Goal: Task Accomplishment & Management: Use online tool/utility

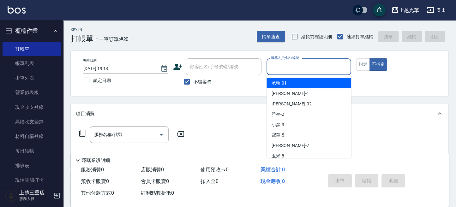
click at [328, 66] on input "服務人員姓名/編號" at bounding box center [309, 66] width 79 height 11
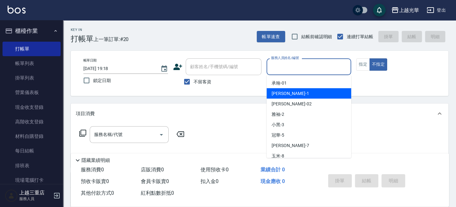
click at [307, 98] on div "小詹 -1" at bounding box center [309, 93] width 85 height 10
type input "小詹-1"
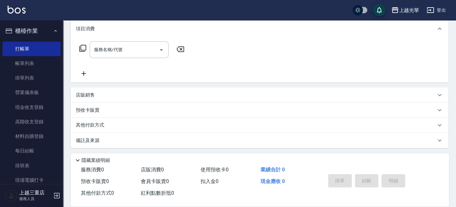
scroll to position [86, 0]
drag, startPoint x: 119, startPoint y: 48, endPoint x: 74, endPoint y: 56, distance: 45.9
click at [119, 48] on input "服務名稱/代號" at bounding box center [125, 49] width 64 height 11
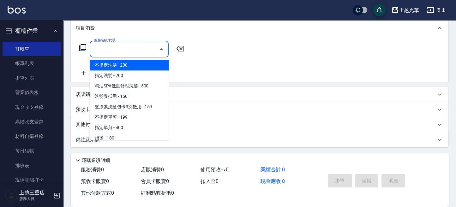
click at [85, 46] on icon at bounding box center [83, 48] width 8 height 8
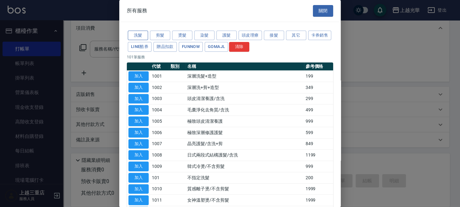
click at [145, 37] on button "洗髮" at bounding box center [138, 36] width 20 height 10
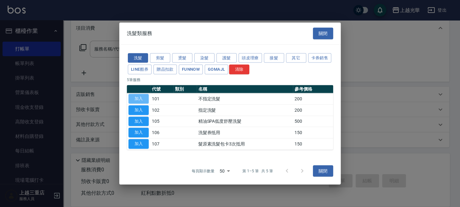
drag, startPoint x: 137, startPoint y: 101, endPoint x: 137, endPoint y: 96, distance: 4.1
click at [137, 101] on button "加入" at bounding box center [138, 99] width 20 height 10
type input "不指定洗髮(101)"
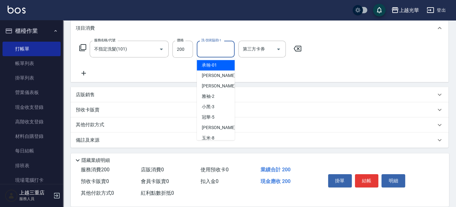
click at [222, 49] on div "洗-技術協助-1 洗-技術協助-1" at bounding box center [216, 49] width 38 height 17
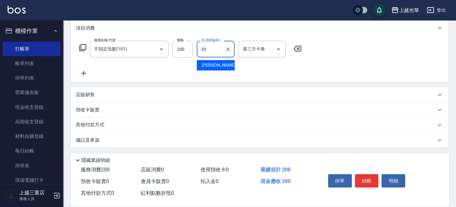
type input "小胖-20"
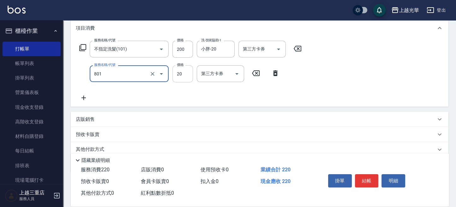
type input "潤絲(801)"
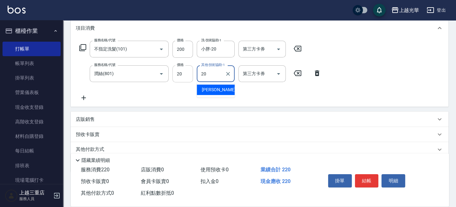
type input "小胖-20"
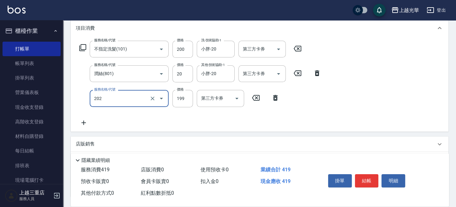
type input "不指定單剪(202)"
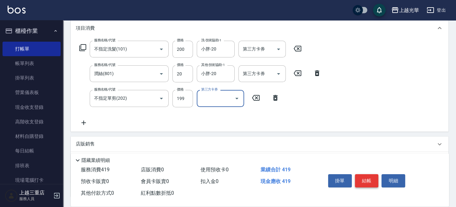
click at [361, 177] on button "結帳" at bounding box center [367, 180] width 24 height 13
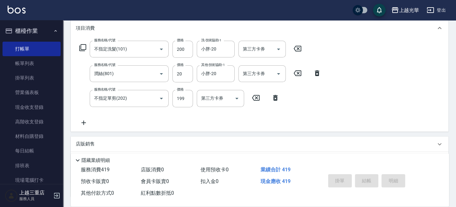
type input "2025/10/06 19:53"
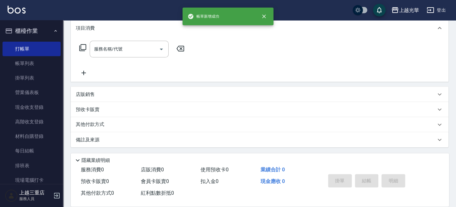
scroll to position [0, 0]
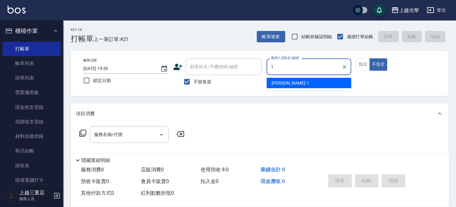
type input "小詹-1"
type button "false"
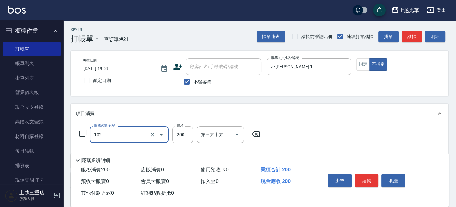
type input "指定洗髮(102)"
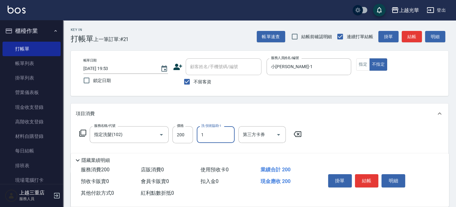
type input "1"
type input "小詹-1"
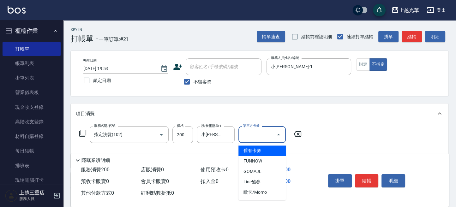
type input "舊有卡券"
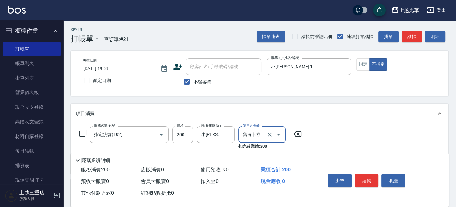
click at [274, 138] on div at bounding box center [275, 134] width 18 height 17
click at [270, 134] on icon "Clear" at bounding box center [270, 135] width 6 height 6
click at [226, 135] on icon "Clear" at bounding box center [228, 135] width 6 height 6
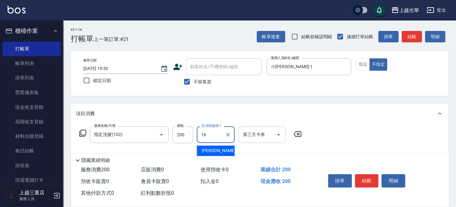
type input "吳珊妮-16"
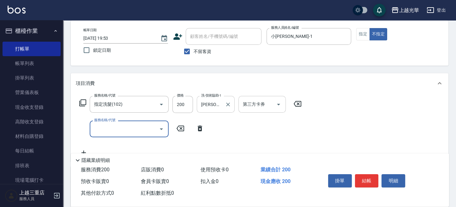
scroll to position [42, 0]
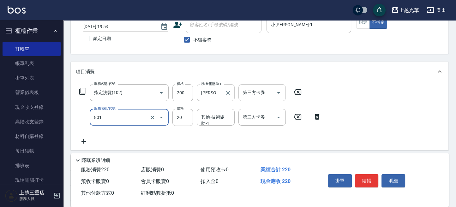
type input "潤絲(801)"
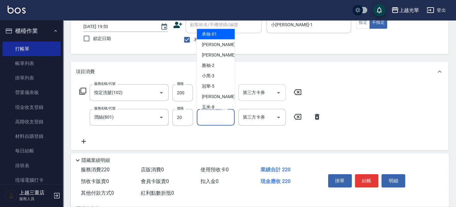
click at [215, 120] on input "其他-技術協助-1" at bounding box center [216, 117] width 32 height 11
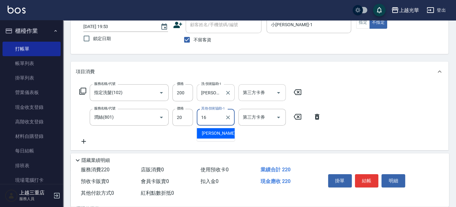
type input "吳珊妮-16"
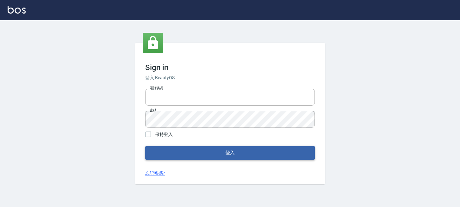
type input "0289832082"
click at [226, 157] on button "登入" at bounding box center [229, 152] width 169 height 13
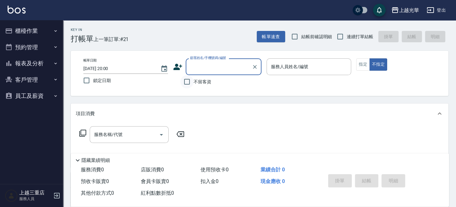
drag, startPoint x: 191, startPoint y: 91, endPoint x: 190, endPoint y: 87, distance: 4.2
click at [190, 89] on div "帳單日期 2025/10/06 20:00 鎖定日期 顧客姓名/手機號碼/編號 顧客姓名/手機號碼/編號 不留客資 服務人員姓名/編號 服務人員姓名/編號 指…" at bounding box center [260, 73] width 378 height 45
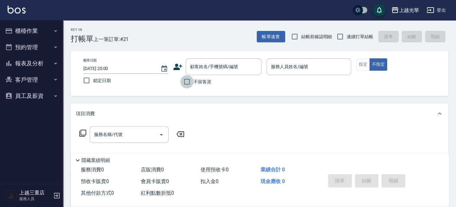
click at [189, 87] on input "不留客資" at bounding box center [186, 81] width 13 height 13
checkbox input "true"
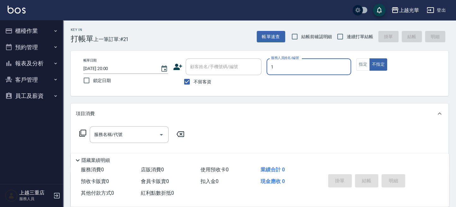
type input "1"
type button "false"
type input "小詹-1"
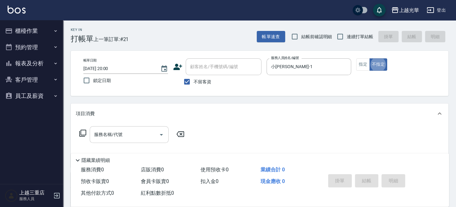
click at [156, 138] on input "服務名稱/代號" at bounding box center [125, 134] width 64 height 11
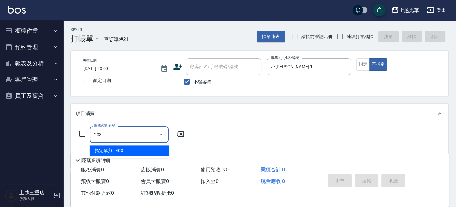
type input "指定單剪(203)"
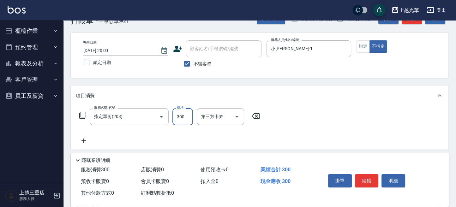
scroll to position [42, 0]
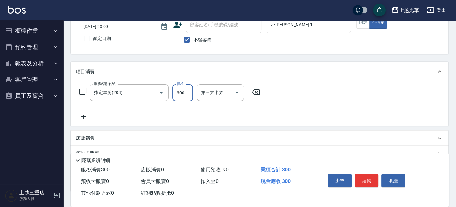
type input "300"
click at [89, 119] on icon at bounding box center [84, 117] width 16 height 8
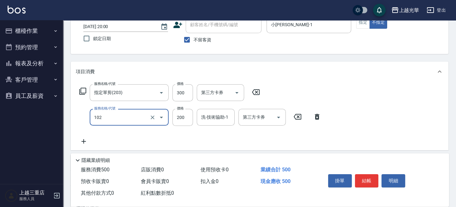
type input "指定洗髮(102)"
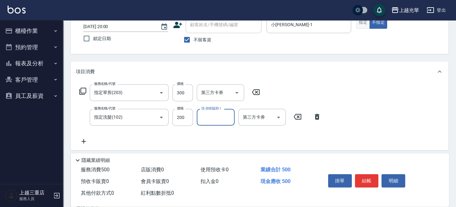
click at [365, 24] on button "指定" at bounding box center [364, 22] width 14 height 12
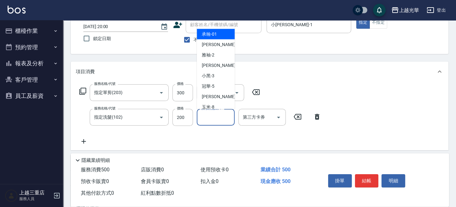
drag, startPoint x: 209, startPoint y: 120, endPoint x: 268, endPoint y: 133, distance: 60.6
click at [209, 120] on input "洗-技術協助-1" at bounding box center [216, 117] width 32 height 11
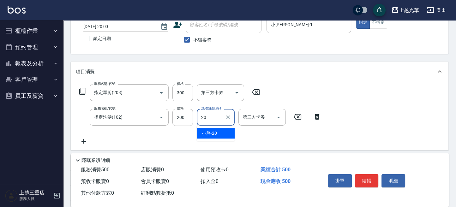
type input "小胖-20"
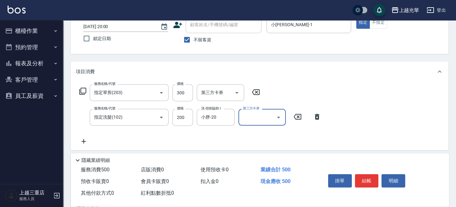
click at [368, 186] on div "掛單 結帳 明細" at bounding box center [367, 182] width 82 height 20
click at [362, 177] on button "結帳" at bounding box center [367, 180] width 24 height 13
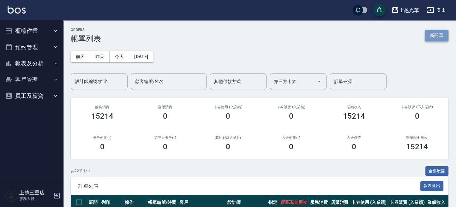
click at [437, 34] on button "新開單" at bounding box center [437, 36] width 24 height 12
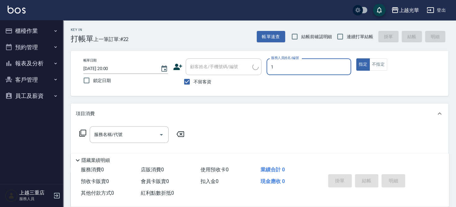
type input "1"
type button "true"
type input "小詹-1"
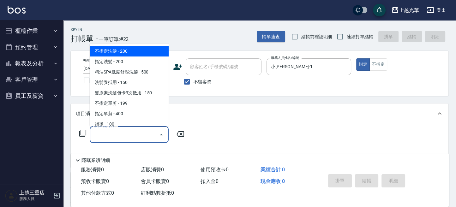
click at [129, 132] on input "服務名稱/代號" at bounding box center [125, 134] width 64 height 11
click at [350, 35] on span "連續打單結帳" at bounding box center [360, 37] width 27 height 7
click at [347, 35] on input "連續打單結帳" at bounding box center [340, 36] width 13 height 13
checkbox input "true"
click at [148, 134] on input "服務名稱/代號" at bounding box center [125, 134] width 64 height 11
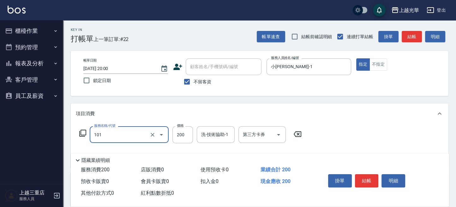
type input "不指定洗髮(101)"
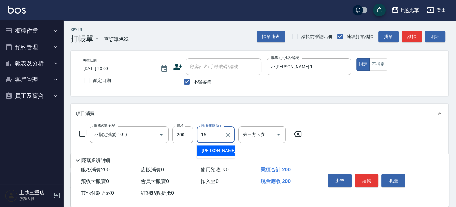
type input "吳珊妮-16"
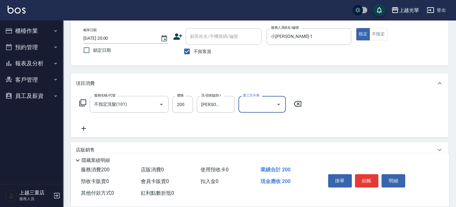
scroll to position [42, 0]
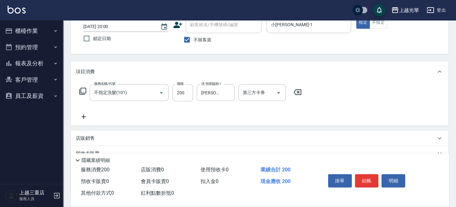
click at [84, 116] on icon at bounding box center [84, 117] width 16 height 8
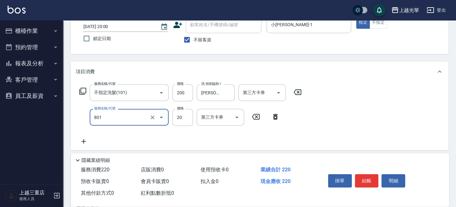
type input "潤絲(801)"
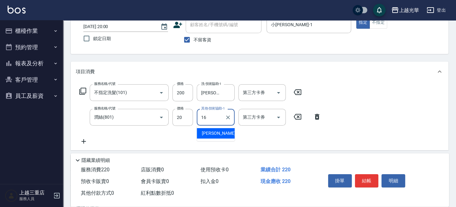
type input "吳珊妮-16"
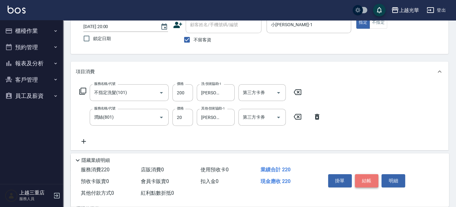
click at [367, 181] on button "結帳" at bounding box center [367, 180] width 24 height 13
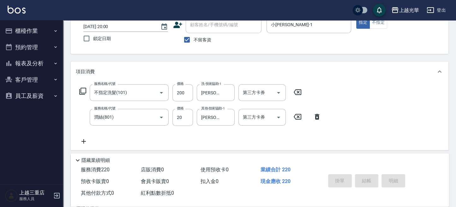
type input "2025/10/06 20:01"
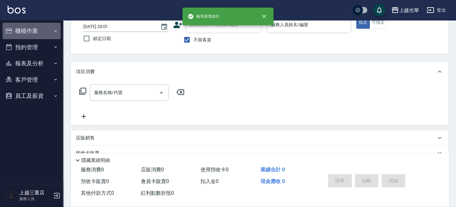
click at [16, 30] on button "櫃檯作業" at bounding box center [32, 31] width 58 height 16
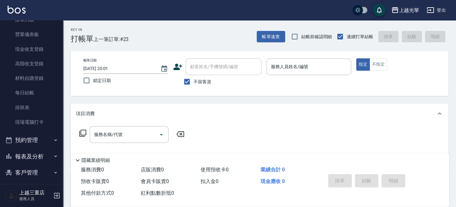
scroll to position [78, 0]
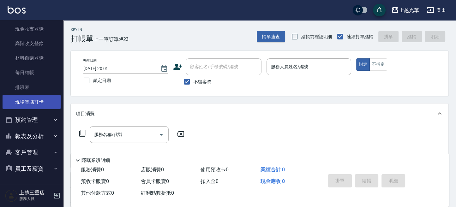
click at [34, 105] on link "現場電腦打卡" at bounding box center [32, 102] width 58 height 15
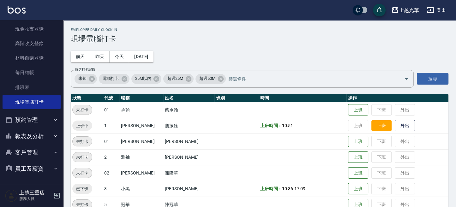
click at [380, 127] on button "下班" at bounding box center [382, 125] width 20 height 11
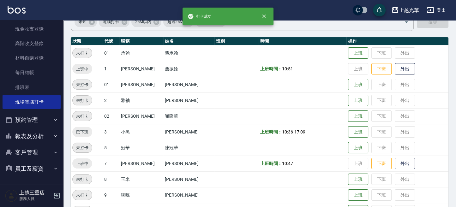
scroll to position [171, 0]
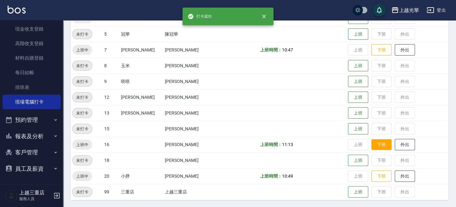
click at [375, 140] on button "下班" at bounding box center [382, 144] width 20 height 11
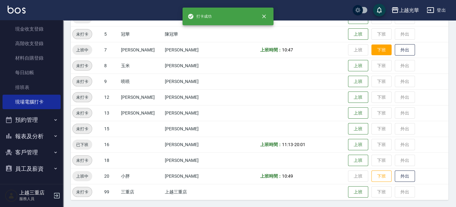
click at [375, 50] on button "下班" at bounding box center [382, 50] width 20 height 11
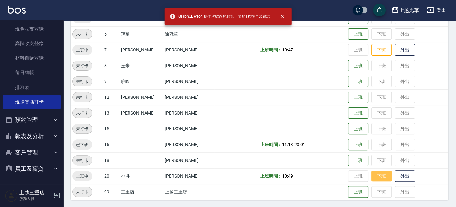
click at [372, 171] on button "下班" at bounding box center [382, 176] width 20 height 11
click at [372, 49] on button "下班" at bounding box center [382, 50] width 20 height 11
click at [372, 174] on button "下班" at bounding box center [382, 176] width 20 height 11
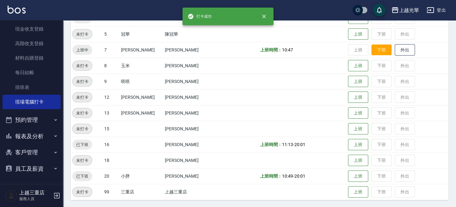
click at [372, 50] on button "下班" at bounding box center [382, 50] width 20 height 11
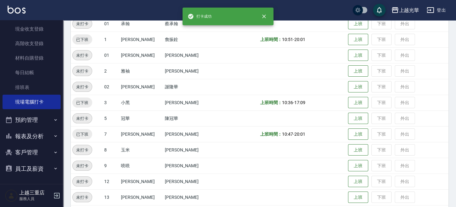
scroll to position [0, 0]
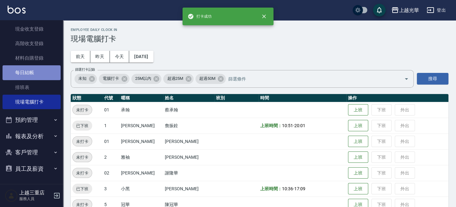
click at [36, 74] on link "每日結帳" at bounding box center [32, 72] width 58 height 15
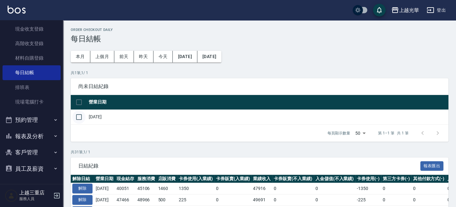
click at [75, 116] on input "checkbox" at bounding box center [78, 117] width 13 height 13
checkbox input "true"
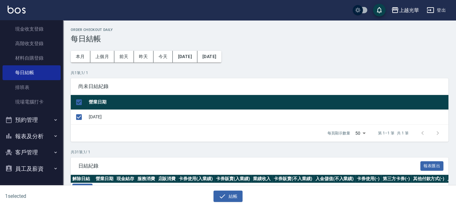
click at [233, 190] on div "結帳" at bounding box center [226, 194] width 226 height 17
click at [232, 196] on button "結帳" at bounding box center [228, 197] width 29 height 12
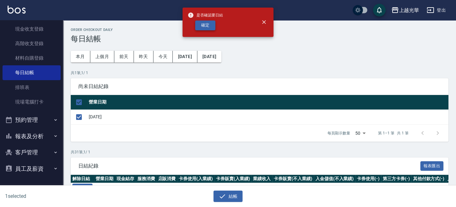
click at [205, 27] on button "確定" at bounding box center [205, 26] width 20 height 10
checkbox input "false"
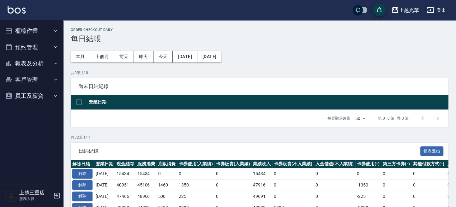
click at [15, 33] on button "櫃檯作業" at bounding box center [32, 31] width 58 height 16
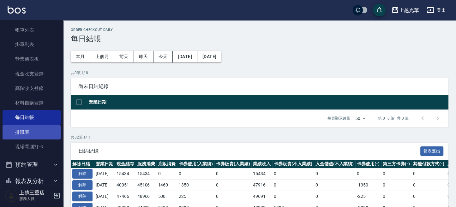
scroll to position [78, 0]
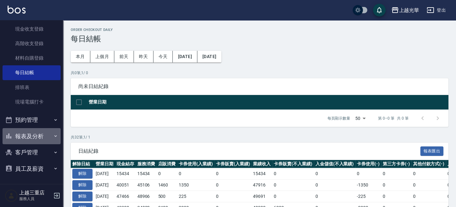
click at [41, 137] on button "報表及分析" at bounding box center [32, 136] width 58 height 16
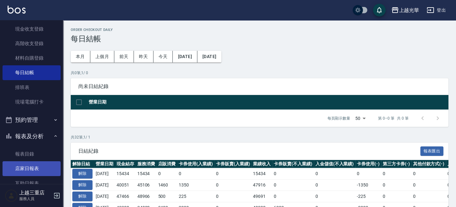
click at [40, 166] on link "店家日報表" at bounding box center [32, 169] width 58 height 15
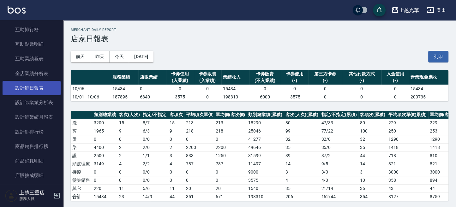
click at [43, 89] on link "設計師日報表" at bounding box center [32, 88] width 58 height 15
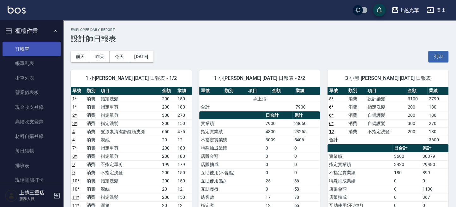
click at [28, 53] on link "打帳單" at bounding box center [32, 49] width 58 height 15
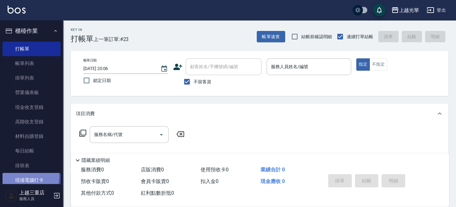
click at [21, 177] on link "現場電腦打卡" at bounding box center [32, 180] width 58 height 15
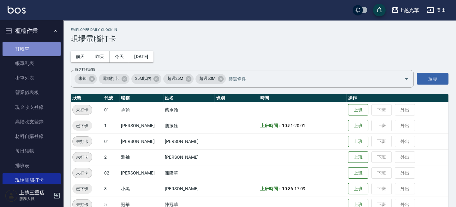
click at [39, 54] on link "打帳單" at bounding box center [32, 49] width 58 height 15
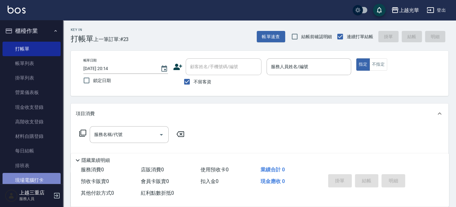
click at [36, 180] on link "現場電腦打卡" at bounding box center [32, 180] width 58 height 15
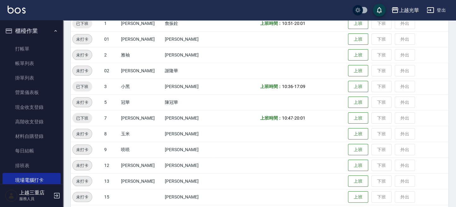
scroll to position [126, 0]
